Goal: Task Accomplishment & Management: Complete application form

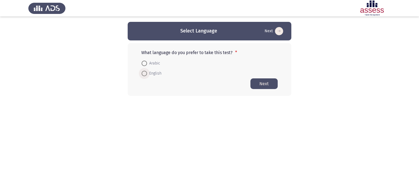
click at [145, 75] on span at bounding box center [144, 73] width 5 height 5
click at [145, 75] on input "English" at bounding box center [144, 73] width 5 height 5
radio input "true"
click at [262, 87] on button "Next" at bounding box center [264, 83] width 27 height 11
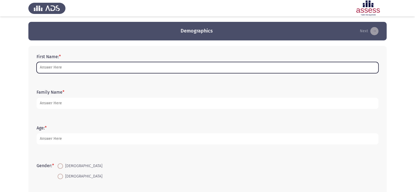
click at [162, 67] on input "First Name: *" at bounding box center [208, 67] width 342 height 11
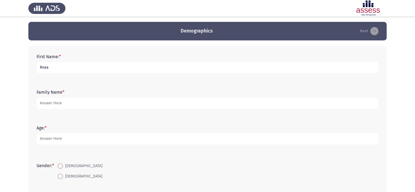
type input "Roaa"
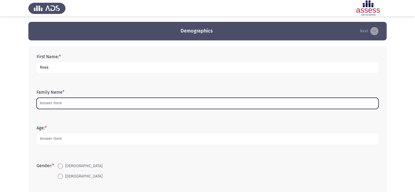
click at [144, 102] on input "Family Name *" at bounding box center [208, 103] width 342 height 11
type input "L"
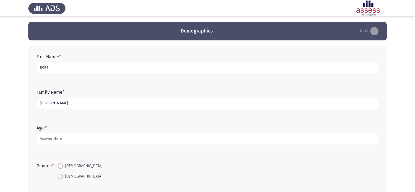
type input "[PERSON_NAME]"
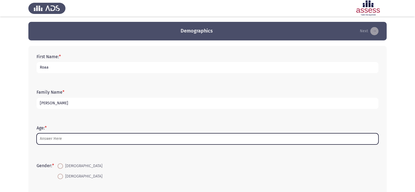
click at [111, 142] on input "Age: *" at bounding box center [208, 138] width 342 height 11
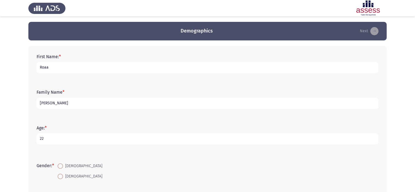
type input "22"
click at [61, 176] on span at bounding box center [60, 176] width 5 height 5
click at [61, 176] on input "[DEMOGRAPHIC_DATA]" at bounding box center [60, 176] width 5 height 5
radio input "true"
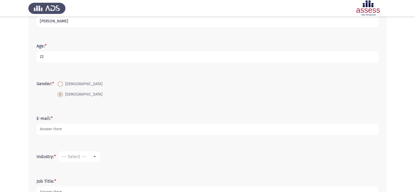
scroll to position [96, 0]
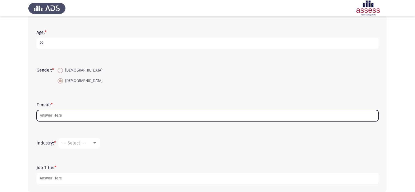
click at [113, 113] on input "E-mail: *" at bounding box center [208, 115] width 342 height 11
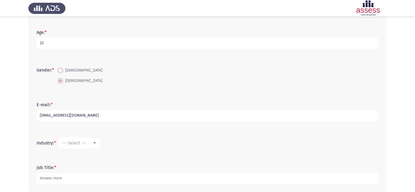
type input "[EMAIL_ADDRESS][DOMAIN_NAME]"
click at [93, 139] on mat-select "--- Select ---" at bounding box center [79, 143] width 41 height 11
click at [79, 143] on span "--- Select ---" at bounding box center [74, 142] width 25 height 5
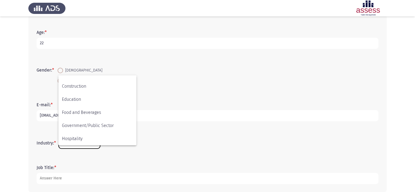
scroll to position [74, 0]
click at [94, 108] on span "Food and Beverages" at bounding box center [97, 112] width 71 height 13
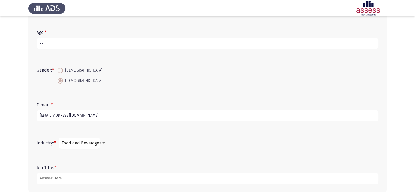
scroll to position [123, 0]
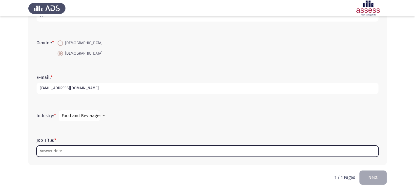
click at [103, 153] on input "Job Title: *" at bounding box center [208, 150] width 342 height 11
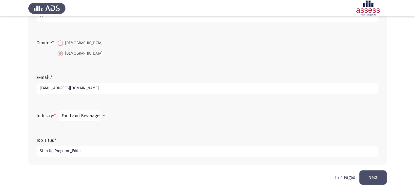
type input "Step Up Program _Edita"
click at [369, 177] on button "Next" at bounding box center [373, 177] width 27 height 14
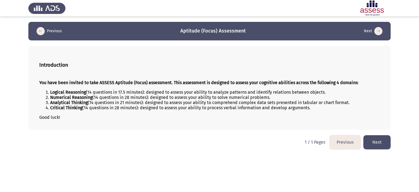
click at [376, 142] on button "Next" at bounding box center [377, 142] width 27 height 14
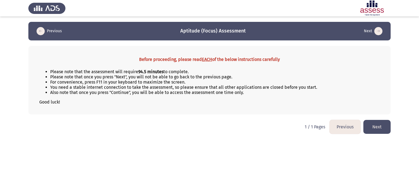
click at [377, 126] on button "Next" at bounding box center [377, 127] width 27 height 14
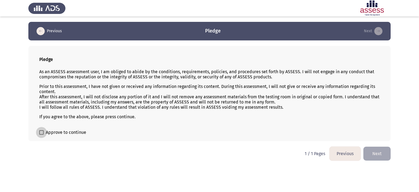
click at [44, 130] on label "Approve to continue" at bounding box center [62, 132] width 47 height 7
click at [41, 135] on input "Approve to continue" at bounding box center [41, 135] width 0 height 0
checkbox input "true"
click at [374, 157] on button "Next" at bounding box center [377, 154] width 27 height 14
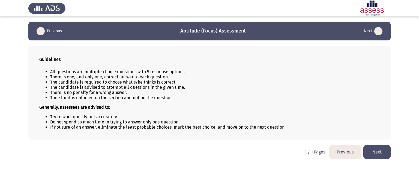
click at [378, 153] on button "Next" at bounding box center [377, 152] width 27 height 14
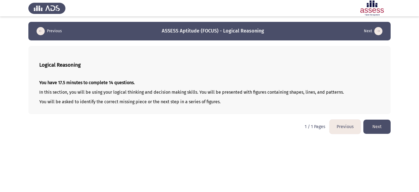
click at [369, 123] on button "Next" at bounding box center [377, 127] width 27 height 14
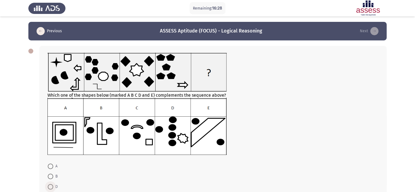
click at [50, 185] on span at bounding box center [50, 186] width 5 height 5
click at [50, 185] on input "D" at bounding box center [50, 186] width 5 height 5
radio input "true"
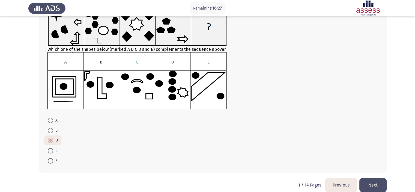
scroll to position [54, 0]
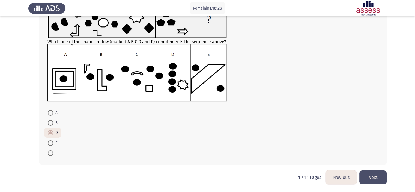
click at [373, 172] on button "Next" at bounding box center [373, 177] width 27 height 14
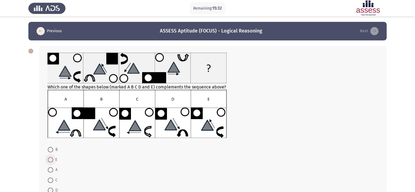
click at [50, 161] on span at bounding box center [50, 159] width 5 height 5
click at [50, 161] on input "E" at bounding box center [50, 159] width 5 height 5
radio input "true"
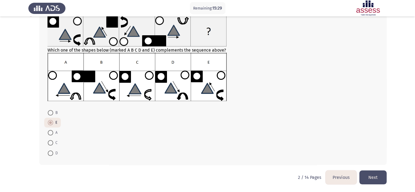
click at [376, 174] on button "Next" at bounding box center [373, 177] width 27 height 14
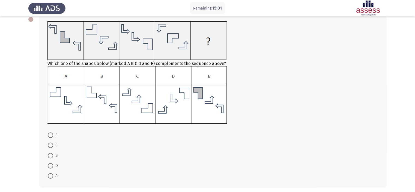
scroll to position [35, 0]
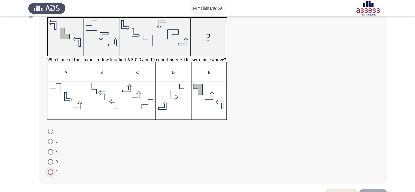
click at [50, 171] on span at bounding box center [50, 171] width 5 height 5
click at [50, 171] on input "A" at bounding box center [50, 171] width 5 height 5
radio input "true"
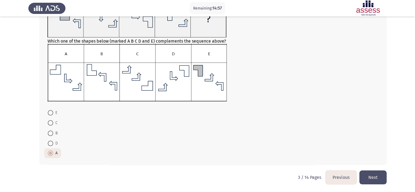
click at [377, 175] on button "Next" at bounding box center [373, 177] width 27 height 14
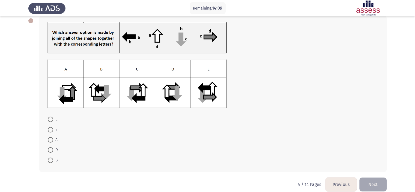
scroll to position [32, 0]
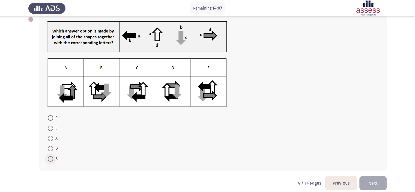
click at [49, 157] on span at bounding box center [50, 158] width 5 height 5
click at [49, 157] on input "B" at bounding box center [50, 158] width 5 height 5
radio input "true"
click at [369, 180] on button "Next" at bounding box center [373, 183] width 27 height 14
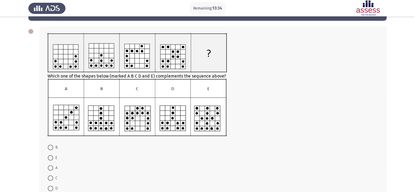
scroll to position [20, 0]
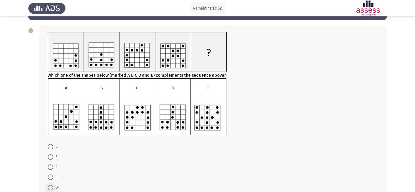
click at [51, 185] on span at bounding box center [50, 187] width 5 height 5
click at [51, 185] on input "D" at bounding box center [50, 187] width 5 height 5
radio input "true"
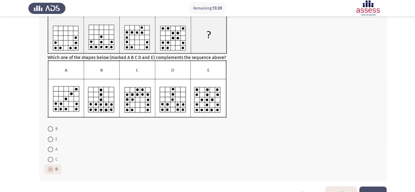
click at [375, 189] on button "Next" at bounding box center [373, 193] width 27 height 14
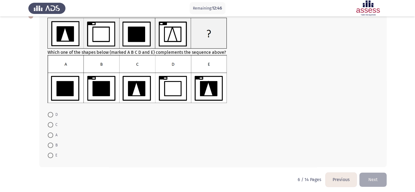
scroll to position [37, 0]
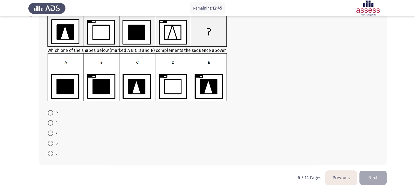
click at [51, 143] on span at bounding box center [50, 143] width 5 height 5
click at [51, 143] on input "B" at bounding box center [50, 143] width 5 height 5
radio input "true"
click at [370, 175] on button "Next" at bounding box center [373, 177] width 27 height 14
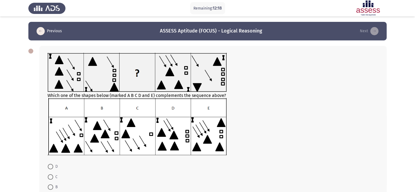
scroll to position [25, 0]
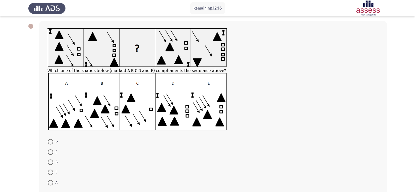
click at [53, 172] on span "E" at bounding box center [55, 172] width 4 height 7
click at [53, 172] on input "E" at bounding box center [50, 172] width 5 height 5
radio input "true"
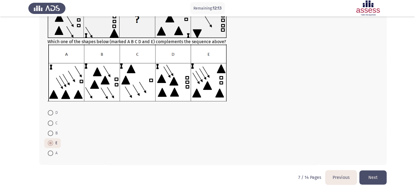
click at [370, 173] on button "Next" at bounding box center [373, 177] width 27 height 14
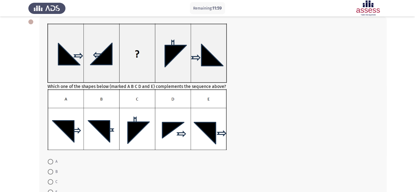
scroll to position [29, 0]
click at [49, 181] on span at bounding box center [50, 181] width 5 height 5
click at [49, 181] on input "C" at bounding box center [50, 181] width 5 height 5
radio input "true"
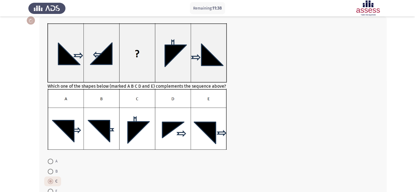
scroll to position [78, 0]
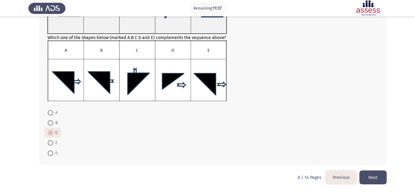
click at [378, 178] on button "Next" at bounding box center [373, 177] width 27 height 14
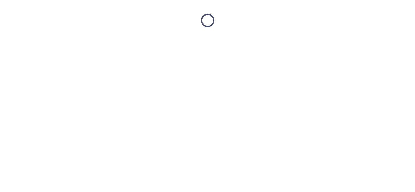
scroll to position [0, 0]
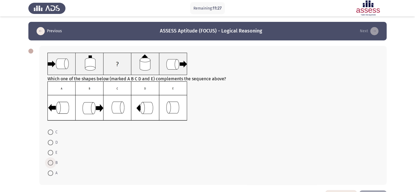
click at [52, 161] on span at bounding box center [50, 162] width 5 height 5
click at [52, 161] on input "B" at bounding box center [50, 162] width 5 height 5
radio input "true"
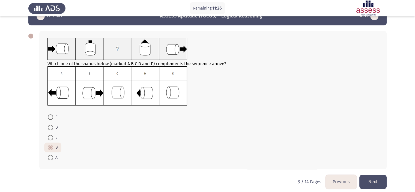
scroll to position [15, 0]
click at [376, 178] on button "Next" at bounding box center [373, 181] width 27 height 14
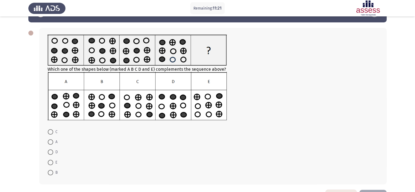
scroll to position [18, 0]
click at [50, 171] on span at bounding box center [50, 172] width 5 height 5
click at [50, 171] on input "B" at bounding box center [50, 172] width 5 height 5
radio input "true"
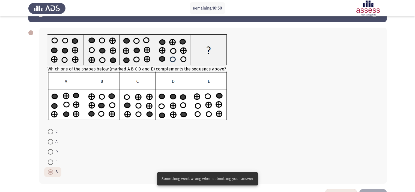
scroll to position [37, 0]
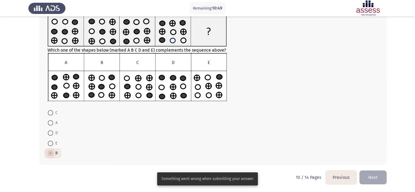
click at [52, 155] on span at bounding box center [50, 152] width 5 height 5
click at [52, 155] on input "B" at bounding box center [50, 152] width 5 height 5
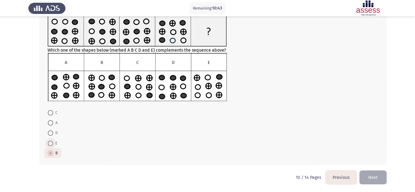
click at [53, 143] on span at bounding box center [50, 143] width 5 height 5
click at [53, 143] on input "E" at bounding box center [50, 143] width 5 height 5
radio input "true"
click at [51, 151] on span at bounding box center [50, 152] width 5 height 5
click at [51, 151] on input "B" at bounding box center [50, 152] width 5 height 5
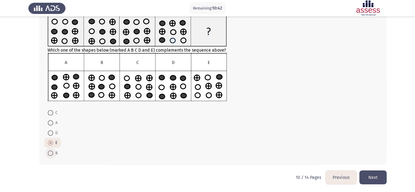
radio input "true"
click at [373, 176] on button "Next" at bounding box center [373, 177] width 27 height 14
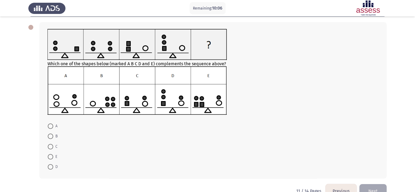
scroll to position [24, 0]
click at [52, 137] on span at bounding box center [50, 135] width 5 height 5
click at [52, 137] on input "B" at bounding box center [50, 135] width 5 height 5
radio input "true"
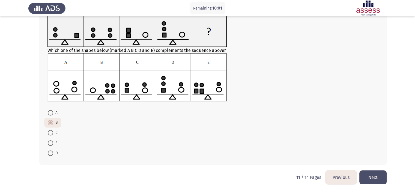
click at [378, 176] on button "Next" at bounding box center [373, 177] width 27 height 14
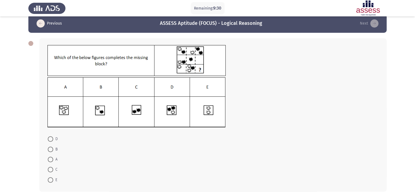
scroll to position [8, 0]
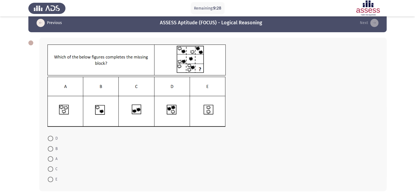
click at [51, 160] on span at bounding box center [50, 158] width 5 height 5
click at [51, 160] on input "A" at bounding box center [50, 158] width 5 height 5
radio input "true"
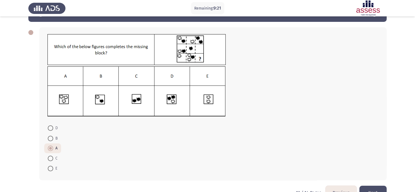
scroll to position [31, 0]
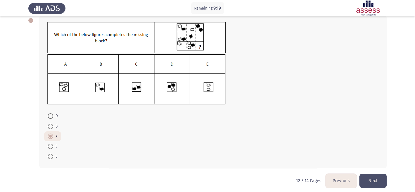
click at [370, 183] on button "Next" at bounding box center [373, 181] width 27 height 14
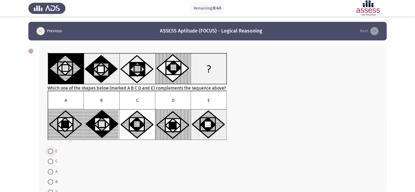
click at [51, 151] on span at bounding box center [50, 150] width 5 height 5
click at [51, 151] on input "E" at bounding box center [50, 150] width 5 height 5
radio input "true"
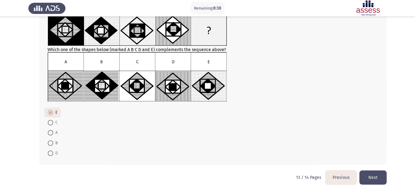
click at [374, 177] on button "Next" at bounding box center [373, 177] width 27 height 14
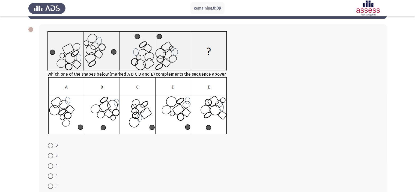
scroll to position [22, 0]
click at [52, 184] on span at bounding box center [50, 185] width 5 height 5
click at [52, 184] on input "C" at bounding box center [50, 185] width 5 height 5
radio input "true"
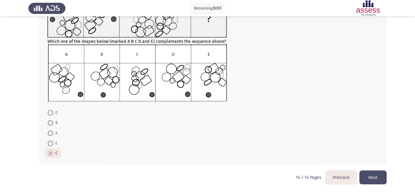
click at [378, 180] on button "Next" at bounding box center [373, 177] width 27 height 14
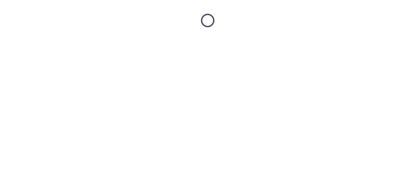
scroll to position [0, 0]
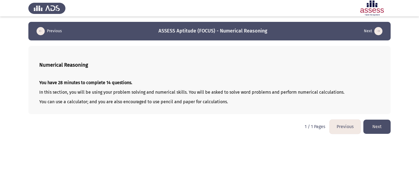
drag, startPoint x: 228, startPoint y: 102, endPoint x: 340, endPoint y: 95, distance: 111.9
click at [340, 95] on div "You have 28 minutes to complete 14 questions. In this section, you will be usin…" at bounding box center [209, 92] width 341 height 33
click at [377, 126] on button "Next" at bounding box center [377, 127] width 27 height 14
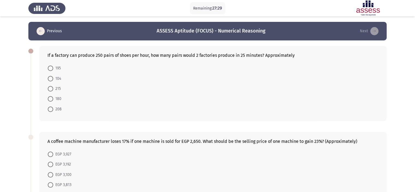
click at [51, 107] on span at bounding box center [50, 108] width 5 height 5
click at [51, 107] on input "208" at bounding box center [50, 108] width 5 height 5
radio input "true"
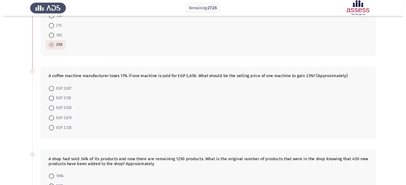
scroll to position [65, 0]
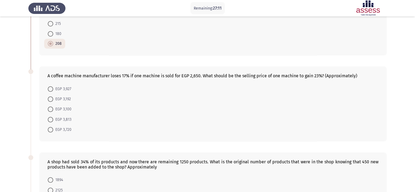
drag, startPoint x: 356, startPoint y: 74, endPoint x: 232, endPoint y: 76, distance: 123.7
click at [232, 76] on div "A coffee machine manufacturer loses 17% if one machine is sold for EGP 2,650. W…" at bounding box center [212, 75] width 331 height 5
drag, startPoint x: 47, startPoint y: 76, endPoint x: 193, endPoint y: 86, distance: 146.1
click at [193, 86] on div "A coffee machine manufacturer loses 17% if one machine is sold for EGP 2,650. W…" at bounding box center [212, 103] width 347 height 75
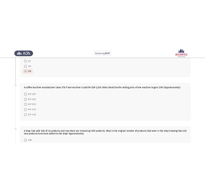
scroll to position [81, 0]
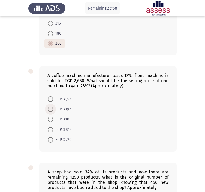
click at [50, 108] on span at bounding box center [50, 108] width 5 height 5
click at [50, 108] on input "EGP 3,192" at bounding box center [50, 108] width 5 height 5
radio input "true"
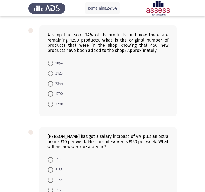
scroll to position [218, 0]
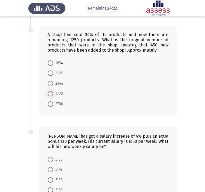
click at [48, 91] on span at bounding box center [50, 93] width 5 height 5
click at [48, 91] on input "1700" at bounding box center [50, 93] width 5 height 5
radio input "true"
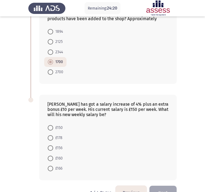
scroll to position [264, 0]
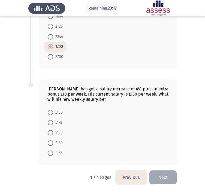
click at [57, 152] on span "£166" at bounding box center [57, 153] width 9 height 7
click at [53, 152] on input "£166" at bounding box center [50, 152] width 5 height 5
radio input "true"
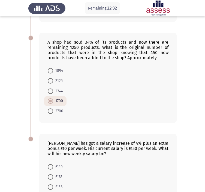
scroll to position [264, 0]
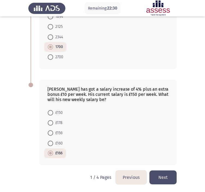
click at [160, 177] on button "Next" at bounding box center [163, 177] width 27 height 14
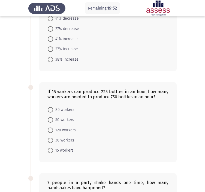
scroll to position [0, 0]
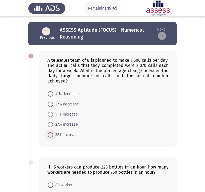
click at [72, 132] on span "38% increase" at bounding box center [65, 135] width 25 height 7
click at [53, 132] on input "38% increase" at bounding box center [50, 134] width 5 height 5
radio input "true"
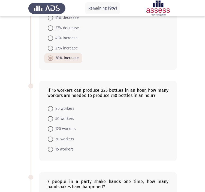
scroll to position [77, 0]
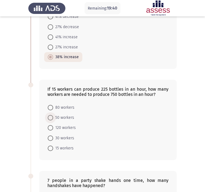
click at [62, 117] on span "50 workers" at bounding box center [63, 117] width 21 height 7
click at [53, 117] on input "50 workers" at bounding box center [50, 117] width 5 height 5
radio input "true"
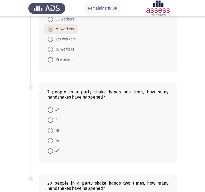
scroll to position [166, 0]
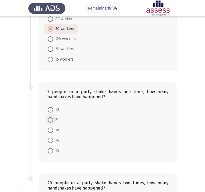
click at [50, 120] on span at bounding box center [50, 119] width 5 height 5
click at [50, 120] on input "21" at bounding box center [50, 119] width 5 height 5
radio input "true"
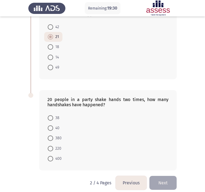
scroll to position [254, 0]
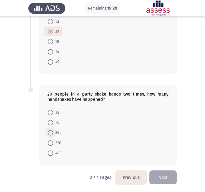
click at [52, 129] on label "380" at bounding box center [55, 132] width 14 height 7
click at [52, 130] on input "380" at bounding box center [50, 132] width 5 height 5
radio input "true"
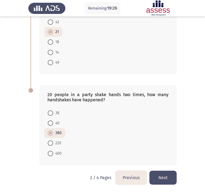
click at [166, 177] on button "Next" at bounding box center [163, 178] width 27 height 14
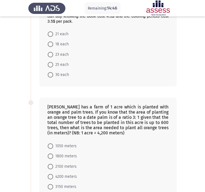
scroll to position [0, 0]
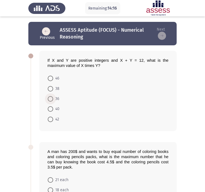
click at [53, 96] on label "36" at bounding box center [53, 99] width 11 height 7
click at [53, 96] on input "36" at bounding box center [50, 98] width 5 height 5
radio input "true"
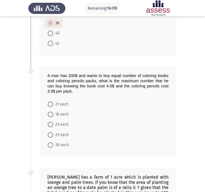
scroll to position [76, 0]
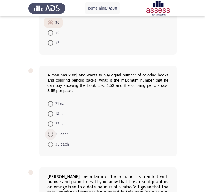
click at [54, 134] on span "25 each" at bounding box center [61, 134] width 16 height 7
click at [53, 134] on input "25 each" at bounding box center [50, 134] width 5 height 5
radio input "true"
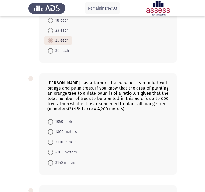
scroll to position [170, 0]
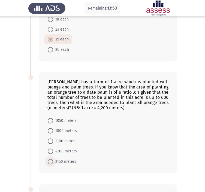
click at [61, 160] on span "3150 meters" at bounding box center [64, 161] width 23 height 7
click at [53, 160] on input "3150 meters" at bounding box center [50, 161] width 5 height 5
radio input "true"
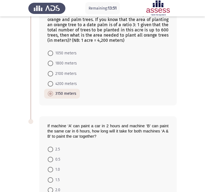
scroll to position [275, 0]
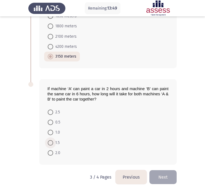
click at [51, 141] on span at bounding box center [50, 142] width 5 height 5
click at [51, 141] on input "1.5" at bounding box center [50, 142] width 5 height 5
radio input "true"
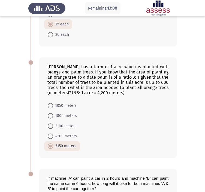
scroll to position [186, 0]
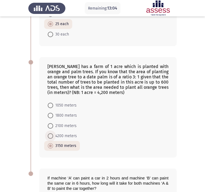
click at [70, 137] on span "4200 meters" at bounding box center [65, 136] width 24 height 7
click at [53, 137] on input "4200 meters" at bounding box center [50, 135] width 5 height 5
radio input "true"
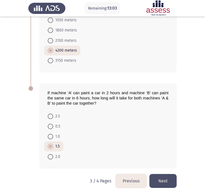
scroll to position [274, 0]
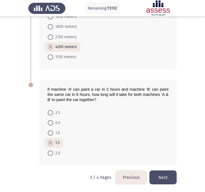
click at [162, 181] on button "Next" at bounding box center [163, 177] width 27 height 14
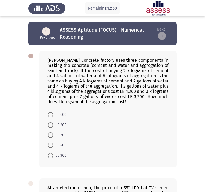
drag, startPoint x: 128, startPoint y: 101, endPoint x: 258, endPoint y: 149, distance: 138.5
click at [205, 149] on html "Remaining: 12:58 Previous ASSESS Aptitude (FOCUS) - Numerical Reasoning Next [P…" at bounding box center [102, 145] width 205 height 291
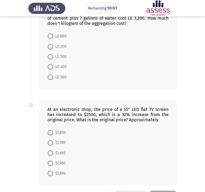
scroll to position [99, 0]
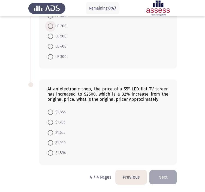
click at [50, 24] on span at bounding box center [50, 25] width 5 height 5
click at [50, 24] on input "LE 200" at bounding box center [50, 25] width 5 height 5
radio input "true"
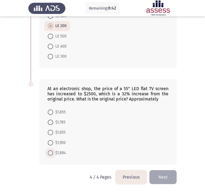
click at [62, 150] on span "$1,894" at bounding box center [59, 153] width 13 height 7
click at [53, 150] on input "$1,894" at bounding box center [50, 152] width 5 height 5
radio input "true"
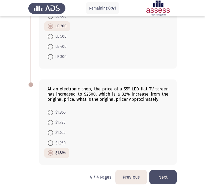
click at [161, 180] on button "Next" at bounding box center [163, 177] width 27 height 14
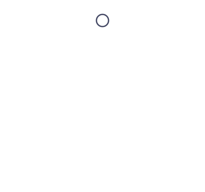
scroll to position [0, 0]
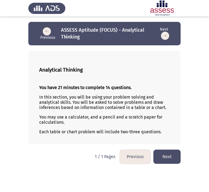
click at [170, 158] on button "Next" at bounding box center [167, 157] width 27 height 14
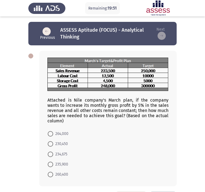
click at [49, 155] on span at bounding box center [50, 154] width 5 height 5
click at [49, 155] on input "234,675" at bounding box center [50, 154] width 5 height 5
radio input "true"
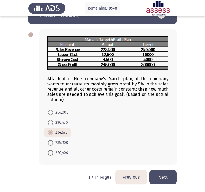
click at [170, 175] on button "Next" at bounding box center [163, 177] width 27 height 14
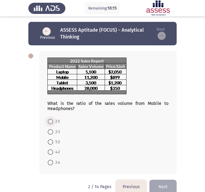
click at [51, 122] on span at bounding box center [50, 121] width 5 height 5
click at [51, 122] on input "2:5" at bounding box center [50, 121] width 5 height 5
radio input "true"
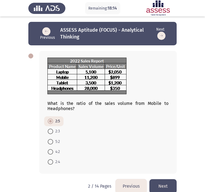
scroll to position [9, 0]
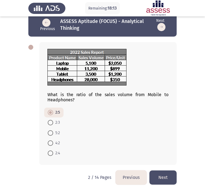
click at [167, 174] on button "Next" at bounding box center [163, 177] width 27 height 14
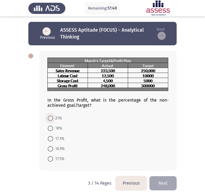
click at [50, 117] on span at bounding box center [50, 117] width 5 height 5
click at [50, 117] on input "21%" at bounding box center [50, 117] width 5 height 5
radio input "true"
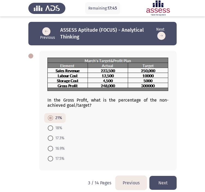
click at [163, 185] on button "Next" at bounding box center [163, 183] width 27 height 14
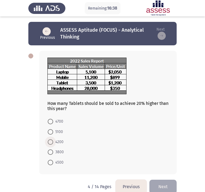
click at [51, 140] on span at bounding box center [50, 141] width 5 height 5
click at [51, 140] on input "4200" at bounding box center [50, 141] width 5 height 5
radio input "true"
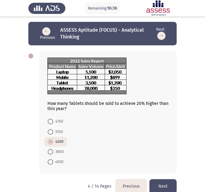
click at [164, 186] on button "Next" at bounding box center [163, 186] width 27 height 14
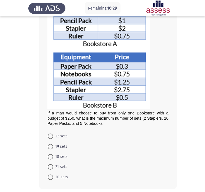
scroll to position [72, 0]
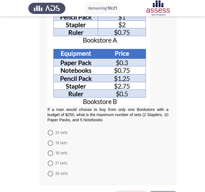
drag, startPoint x: 108, startPoint y: 119, endPoint x: 82, endPoint y: 102, distance: 30.5
click at [82, 102] on div "If a man would choose to buy from only one Bookstore with a budget of $250, wha…" at bounding box center [107, 54] width 121 height 136
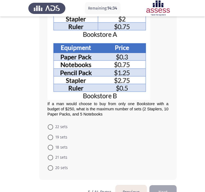
scroll to position [80, 0]
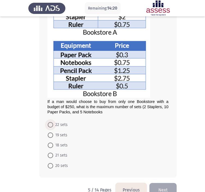
click at [54, 123] on span "22 sets" at bounding box center [60, 124] width 14 height 7
click at [53, 123] on input "22 sets" at bounding box center [50, 124] width 5 height 5
radio input "true"
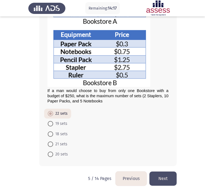
scroll to position [92, 0]
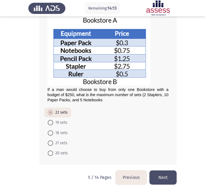
click at [172, 179] on button "Next" at bounding box center [163, 177] width 27 height 14
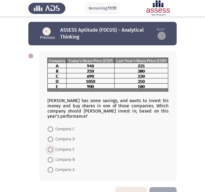
click at [63, 146] on span "Company E" at bounding box center [63, 149] width 21 height 7
click at [53, 147] on input "Company E" at bounding box center [50, 149] width 5 height 5
radio input "true"
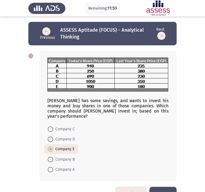
scroll to position [11, 0]
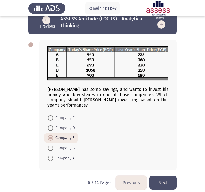
click at [166, 177] on button "Next" at bounding box center [163, 183] width 27 height 14
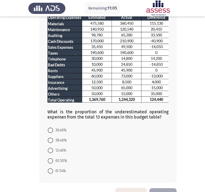
scroll to position [50, 0]
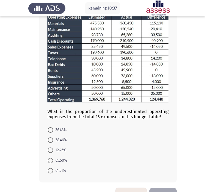
click at [66, 150] on span "12.46%" at bounding box center [59, 150] width 13 height 7
click at [53, 150] on input "12.46%" at bounding box center [50, 149] width 5 height 5
radio input "true"
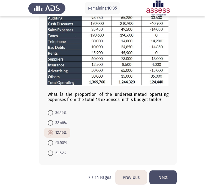
click at [164, 175] on button "Next" at bounding box center [163, 177] width 27 height 14
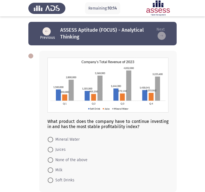
click at [71, 137] on span "Mineral Water" at bounding box center [66, 139] width 26 height 7
click at [53, 137] on input "Mineral Water" at bounding box center [50, 139] width 5 height 5
radio input "true"
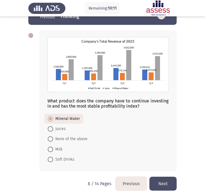
scroll to position [21, 0]
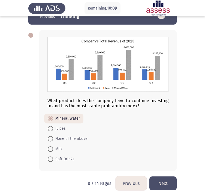
click at [164, 179] on button "Next" at bounding box center [163, 183] width 27 height 14
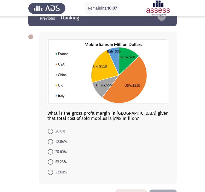
scroll to position [20, 0]
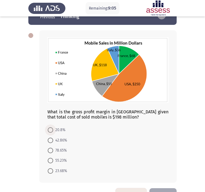
click at [54, 130] on span "20.8%" at bounding box center [59, 130] width 12 height 7
click at [53, 130] on input "20.8%" at bounding box center [50, 129] width 5 height 5
radio input "true"
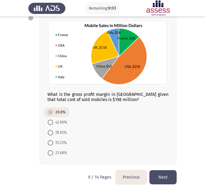
click at [170, 173] on button "Next" at bounding box center [163, 177] width 27 height 14
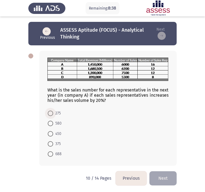
click at [51, 111] on span at bounding box center [50, 113] width 5 height 5
click at [51, 111] on input "275" at bounding box center [50, 113] width 5 height 5
radio input "true"
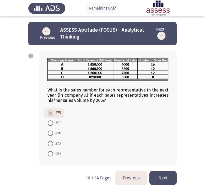
click at [167, 178] on button "Next" at bounding box center [163, 178] width 27 height 14
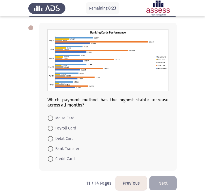
scroll to position [28, 0]
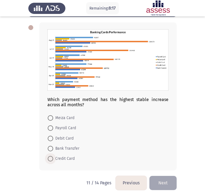
click at [61, 156] on span "Credit Card" at bounding box center [64, 158] width 22 height 7
click at [53, 156] on input "Credit Card" at bounding box center [50, 158] width 5 height 5
radio input "true"
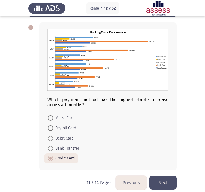
scroll to position [34, 0]
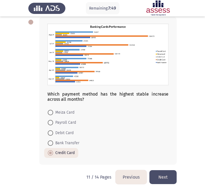
click at [165, 174] on button "Next" at bounding box center [163, 177] width 27 height 14
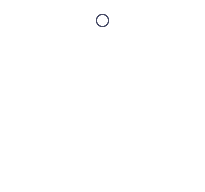
scroll to position [0, 0]
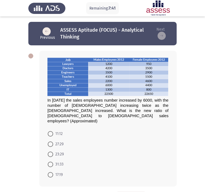
click at [130, 109] on span "In [DATE] the sales employees number increased by 6000, with the number of [DEM…" at bounding box center [107, 110] width 121 height 25
drag, startPoint x: 156, startPoint y: 111, endPoint x: 135, endPoint y: 111, distance: 21.3
click at [135, 111] on span "In [DATE] the sales employees number increased by 6000, with the number of [DEM…" at bounding box center [107, 110] width 121 height 25
click at [62, 141] on span "27:29" at bounding box center [58, 144] width 10 height 7
click at [53, 141] on input "27:29" at bounding box center [50, 143] width 5 height 5
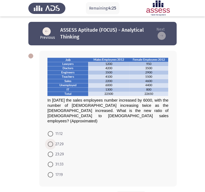
radio input "true"
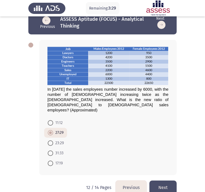
click at [161, 180] on button "Next" at bounding box center [163, 187] width 27 height 14
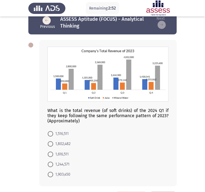
click at [124, 100] on img at bounding box center [107, 74] width 121 height 55
click at [49, 132] on span at bounding box center [50, 133] width 5 height 5
click at [49, 132] on input "1,516,511" at bounding box center [50, 133] width 5 height 5
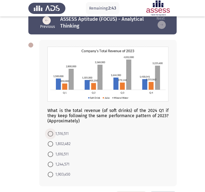
radio input "true"
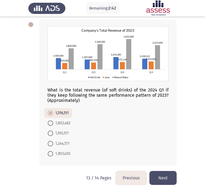
scroll to position [32, 0]
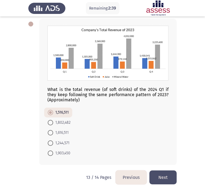
click at [171, 176] on button "Next" at bounding box center [163, 177] width 27 height 14
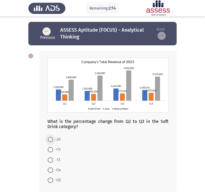
click at [49, 138] on span at bounding box center [50, 139] width 5 height 5
click at [49, 138] on input "-26" at bounding box center [50, 139] width 5 height 5
radio input "true"
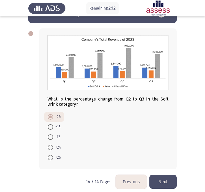
scroll to position [27, 0]
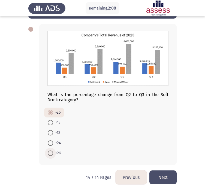
click at [52, 153] on span at bounding box center [50, 152] width 5 height 5
click at [52, 153] on input "+26" at bounding box center [50, 152] width 5 height 5
radio input "true"
click at [168, 175] on button "Next" at bounding box center [163, 177] width 27 height 14
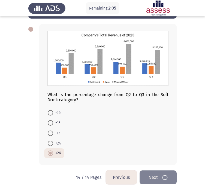
scroll to position [0, 0]
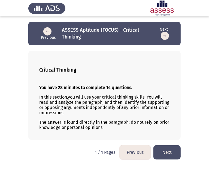
click at [169, 152] on button "Next" at bounding box center [167, 152] width 27 height 14
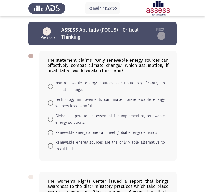
drag, startPoint x: 123, startPoint y: 69, endPoint x: 225, endPoint y: 101, distance: 106.9
click at [50, 82] on label "Non-renewable energy sources contribute significantly to climate change." at bounding box center [106, 86] width 117 height 13
click at [50, 84] on input "Non-renewable energy sources contribute significantly to climate change." at bounding box center [50, 86] width 5 height 5
radio input "true"
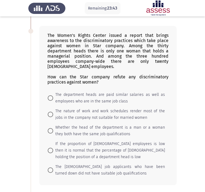
scroll to position [148, 0]
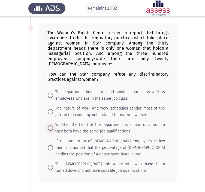
click at [84, 127] on span "Whether the head of the department is a man or a woman they both have the same …" at bounding box center [109, 127] width 112 height 13
click at [53, 127] on input "Whether the head of the department is a man or a woman they both have the same …" at bounding box center [50, 127] width 5 height 5
radio input "true"
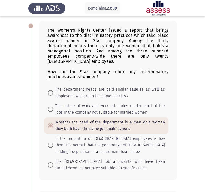
scroll to position [151, 0]
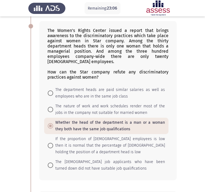
click at [122, 58] on div "The Women's Rights Center issued a report that brings awareness to the discrimi…" at bounding box center [107, 54] width 121 height 52
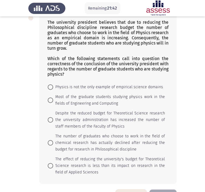
scroll to position [491, 0]
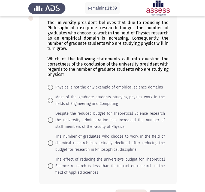
click at [127, 125] on span "Despite the reduced budget for Theoretical Science research the university admi…" at bounding box center [109, 120] width 112 height 20
click at [53, 123] on input "Despite the reduced budget for Theoretical Science research the university admi…" at bounding box center [50, 119] width 5 height 5
radio input "true"
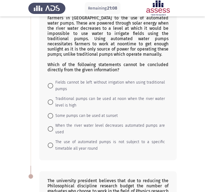
scroll to position [322, 0]
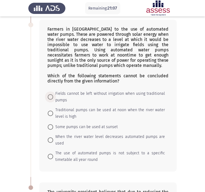
click at [57, 94] on span "Fields cannot be left without irrigation when using traditional pumps" at bounding box center [109, 96] width 112 height 13
click at [53, 94] on input "Fields cannot be left without irrigation when using traditional pumps" at bounding box center [50, 96] width 5 height 5
radio input "true"
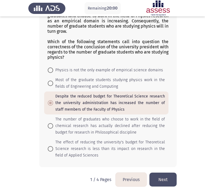
scroll to position [510, 0]
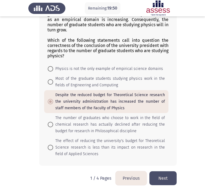
click at [90, 149] on span "The effect of reducing the university's budget for Theoretical Science research…" at bounding box center [109, 148] width 112 height 20
click at [53, 149] on input "The effect of reducing the university's budget for Theoretical Science research…" at bounding box center [50, 147] width 5 height 5
radio input "true"
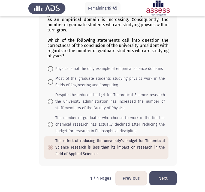
click at [166, 178] on button "Next" at bounding box center [163, 178] width 27 height 14
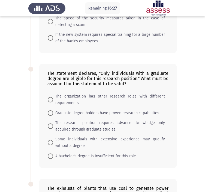
scroll to position [270, 0]
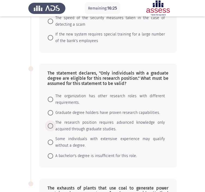
click at [115, 125] on span "The research position requires advanced knowledge only acquired through graduat…" at bounding box center [109, 125] width 112 height 13
click at [53, 125] on input "The research position requires advanced knowledge only acquired through graduat…" at bounding box center [50, 125] width 5 height 5
radio input "true"
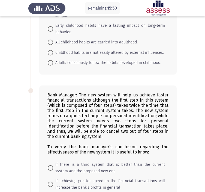
scroll to position [0, 0]
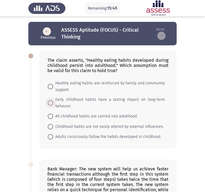
click at [90, 98] on span "Early childhood habits have a lasting impact on long-term behavior." at bounding box center [109, 102] width 112 height 13
click at [53, 100] on input "Early childhood habits have a lasting impact on long-term behavior." at bounding box center [50, 102] width 5 height 5
radio input "true"
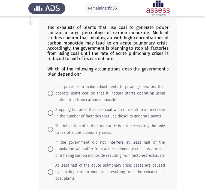
scroll to position [430, 0]
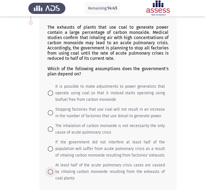
click at [64, 167] on span "At least half of the acute pulmonary crisis cases are caused by inhaling carbon…" at bounding box center [109, 172] width 112 height 20
click at [53, 169] on input "At least half of the acute pulmonary crisis cases are caused by inhaling carbon…" at bounding box center [50, 171] width 5 height 5
radio input "true"
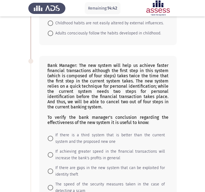
scroll to position [109, 0]
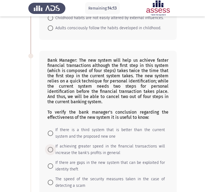
click at [114, 152] on span "If achieving greater speed in the financial transactions will increase the bank…" at bounding box center [109, 149] width 112 height 13
click at [53, 152] on input "If achieving greater speed in the financial transactions will increase the bank…" at bounding box center [50, 149] width 5 height 5
radio input "true"
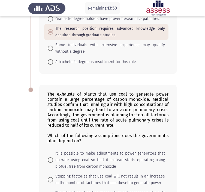
scroll to position [457, 0]
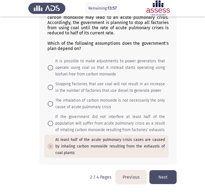
click at [164, 174] on button "Next" at bounding box center [163, 177] width 27 height 14
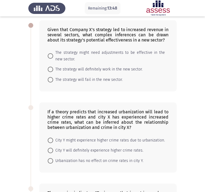
scroll to position [31, 0]
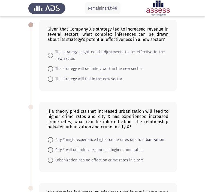
click at [173, 121] on div "If a theory predicts that increased urbanization will lead to higher crime rate…" at bounding box center [108, 137] width 138 height 70
click at [78, 54] on span "The strategy might need adjustments to be effective in the new sector." at bounding box center [109, 55] width 112 height 13
click at [53, 54] on input "The strategy might need adjustments to be effective in the new sector." at bounding box center [50, 55] width 5 height 5
radio input "true"
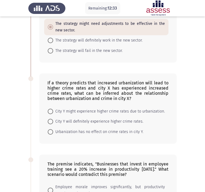
scroll to position [60, 0]
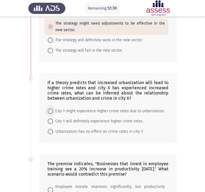
click at [58, 112] on span "City Y might experience higher crime rates due to urbanization." at bounding box center [109, 111] width 112 height 7
click at [53, 112] on input "City Y might experience higher crime rates due to urbanization." at bounding box center [50, 110] width 5 height 5
radio input "true"
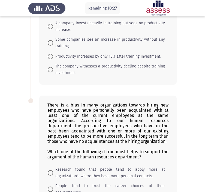
scroll to position [322, 0]
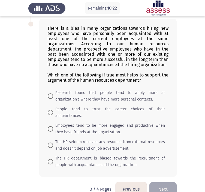
click at [83, 122] on span "Employees tend to be more engaged and productive when they have friends at the …" at bounding box center [109, 128] width 112 height 13
click at [53, 126] on input "Employees tend to be more engaged and productive when they have friends at the …" at bounding box center [50, 128] width 5 height 5
radio input "true"
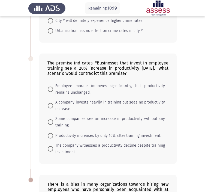
scroll to position [166, 0]
click at [99, 130] on mat-radio-button "Productivity increases by only 10% after training investment." at bounding box center [104, 135] width 121 height 10
click at [81, 133] on span "Productivity increases by only 10% after training investment." at bounding box center [107, 136] width 108 height 7
click at [53, 133] on input "Productivity increases by only 10% after training investment." at bounding box center [50, 135] width 5 height 5
radio input "true"
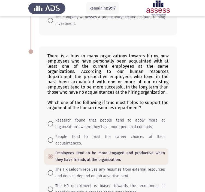
scroll to position [322, 0]
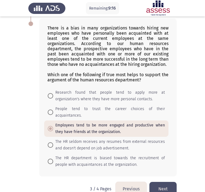
click at [165, 182] on button "Next" at bounding box center [163, 189] width 27 height 14
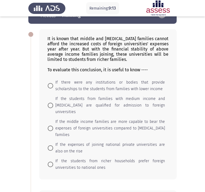
scroll to position [22, 0]
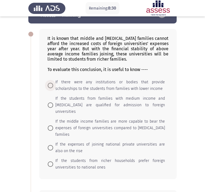
click at [72, 88] on span "If there were any institutions or bodies that provide scholarships to the stude…" at bounding box center [109, 85] width 112 height 13
click at [53, 88] on input "If there were any institutions or bodies that provide scholarships to the stude…" at bounding box center [50, 85] width 5 height 5
radio input "true"
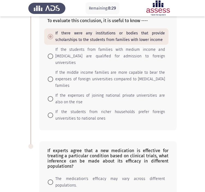
scroll to position [111, 0]
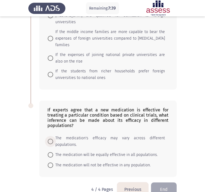
click at [144, 135] on span "The medication's efficacy may vary across different populations." at bounding box center [109, 141] width 112 height 13
click at [53, 139] on input "The medication's efficacy may vary across different populations." at bounding box center [50, 141] width 5 height 5
radio input "true"
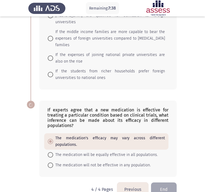
scroll to position [117, 0]
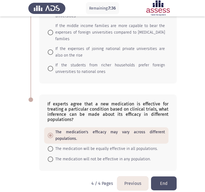
click at [167, 180] on button "End" at bounding box center [164, 183] width 26 height 14
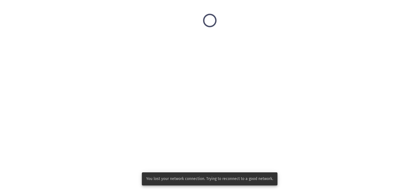
scroll to position [0, 0]
